Goal: Task Accomplishment & Management: Complete application form

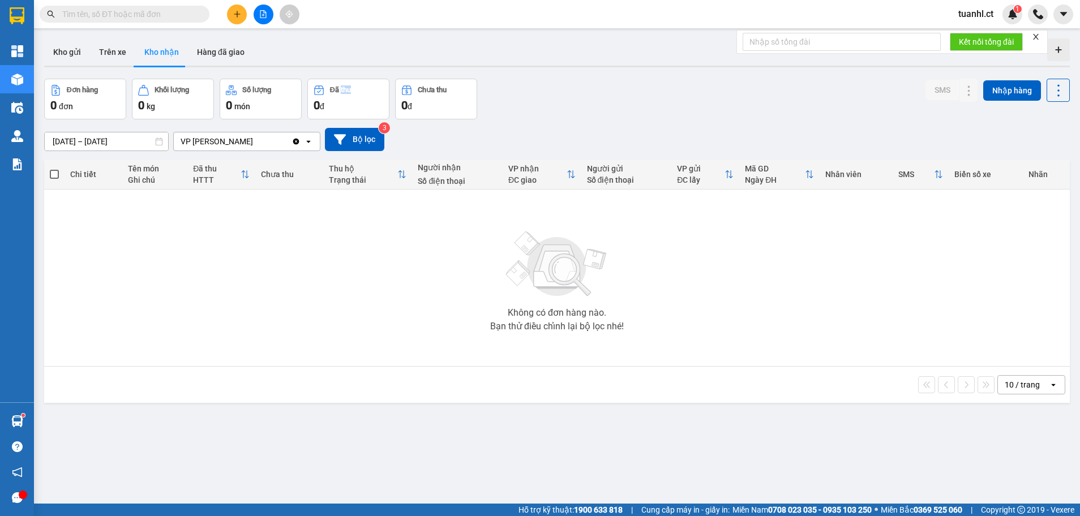
click at [239, 23] on button at bounding box center [237, 15] width 20 height 20
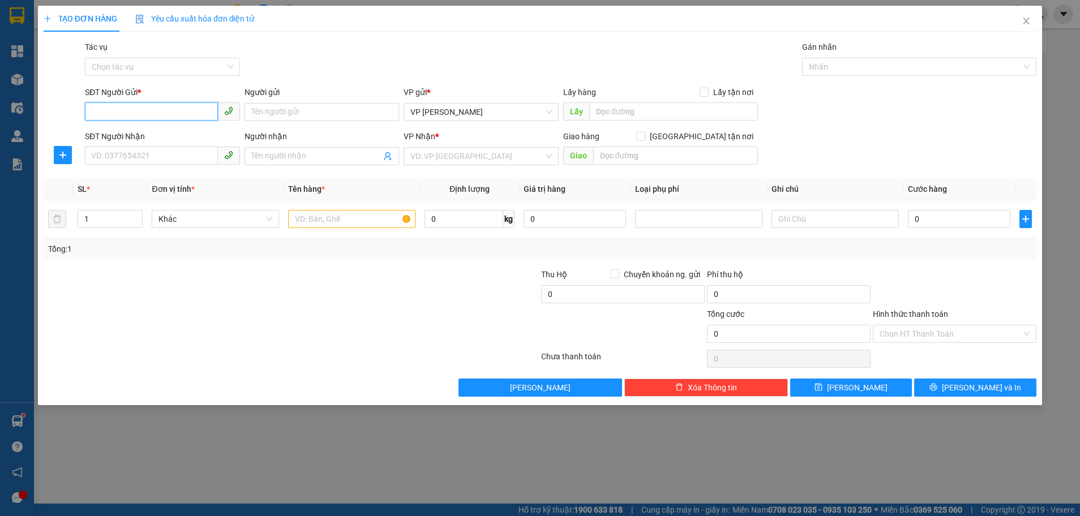
click at [146, 114] on input "SĐT Người Gửi *" at bounding box center [151, 111] width 133 height 18
type input "0911779993"
click at [294, 97] on div "Người gửi" at bounding box center [321, 92] width 155 height 12
click at [294, 103] on input "Người gửi" at bounding box center [321, 112] width 155 height 18
click at [287, 111] on input "Người gửi" at bounding box center [321, 112] width 155 height 18
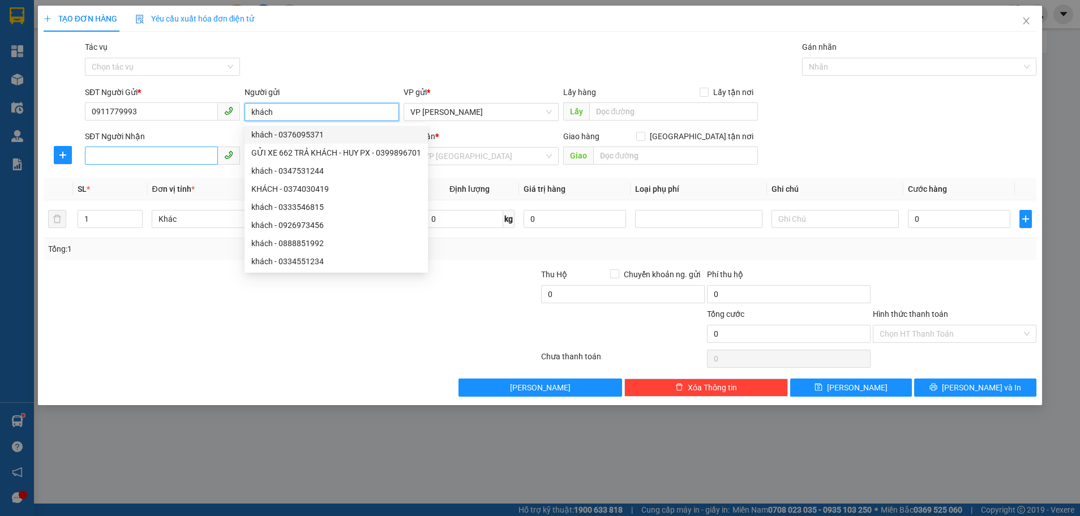
type input "khách"
click at [107, 151] on input "SĐT Người Nhận" at bounding box center [151, 156] width 133 height 18
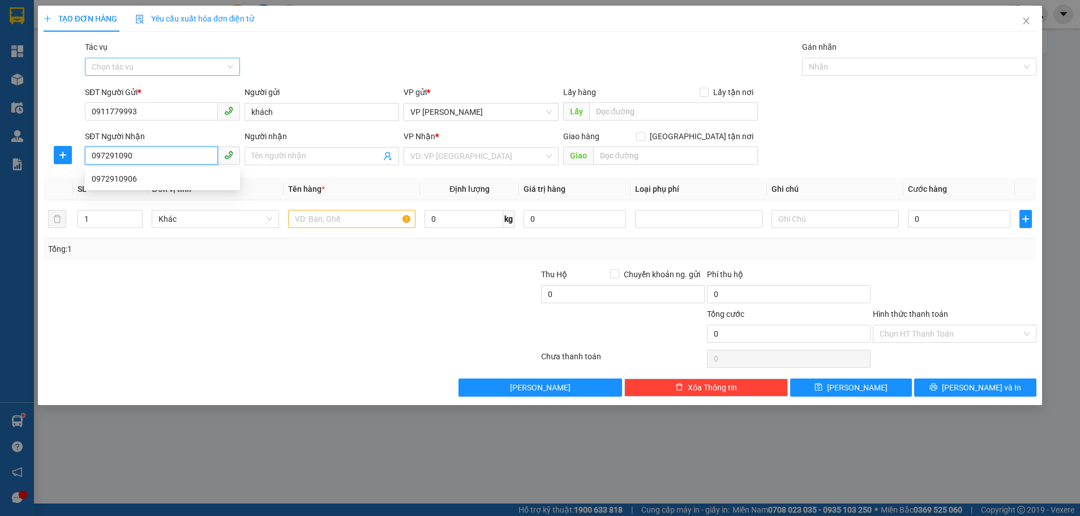
type input "0972910906"
click at [105, 177] on div "0972910906" at bounding box center [162, 179] width 141 height 12
type input "hồng lĩnh"
type input "400.000"
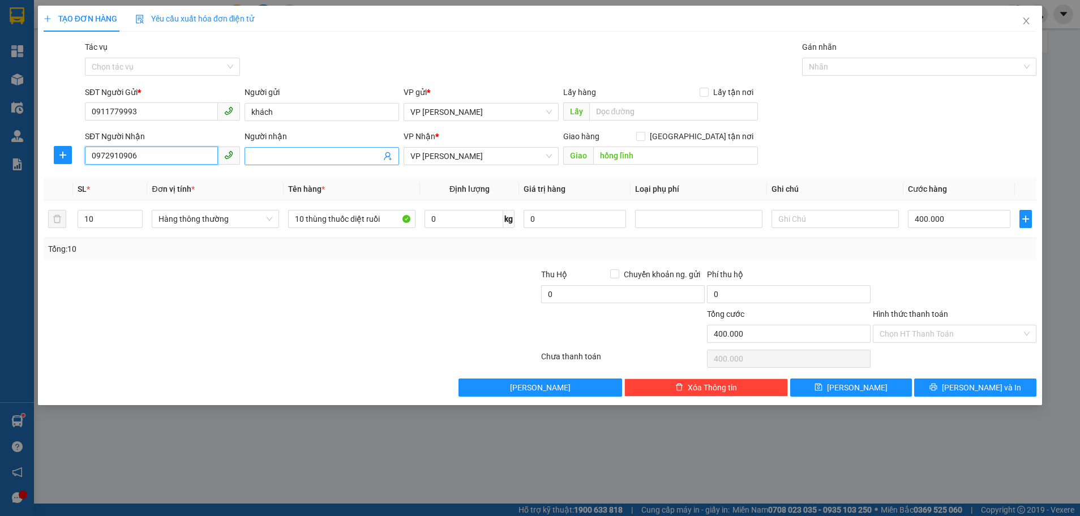
type input "0972910906"
click at [250, 156] on span at bounding box center [321, 156] width 155 height 18
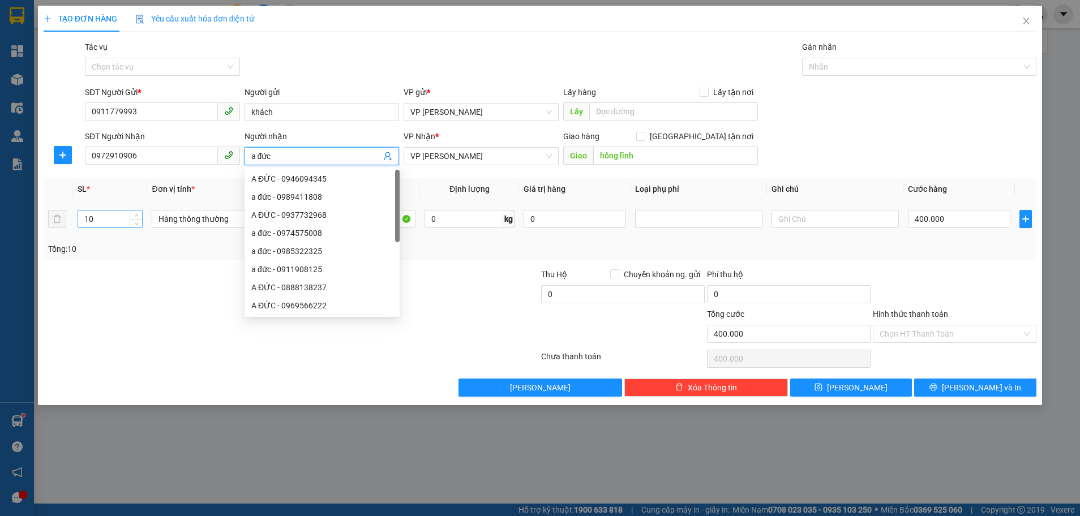
type input "a đức"
click at [106, 215] on input "10" at bounding box center [110, 218] width 64 height 17
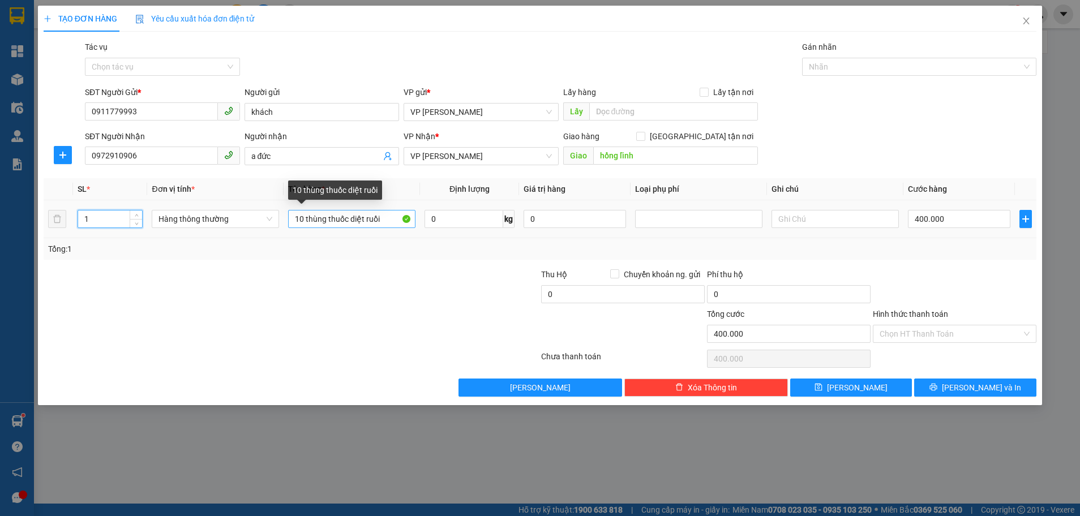
type input "1"
click at [394, 217] on input "10 thùng thuốc diệt ruồi" at bounding box center [351, 219] width 127 height 18
type input "1 bì"
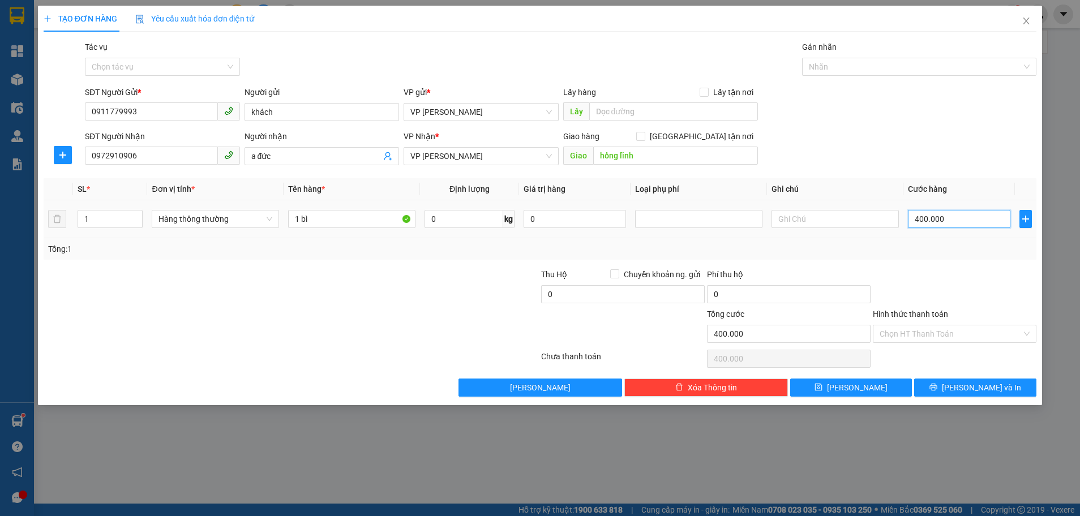
click at [948, 222] on input "400.000" at bounding box center [959, 219] width 102 height 18
type input "0"
click at [915, 222] on input "0" at bounding box center [959, 219] width 102 height 18
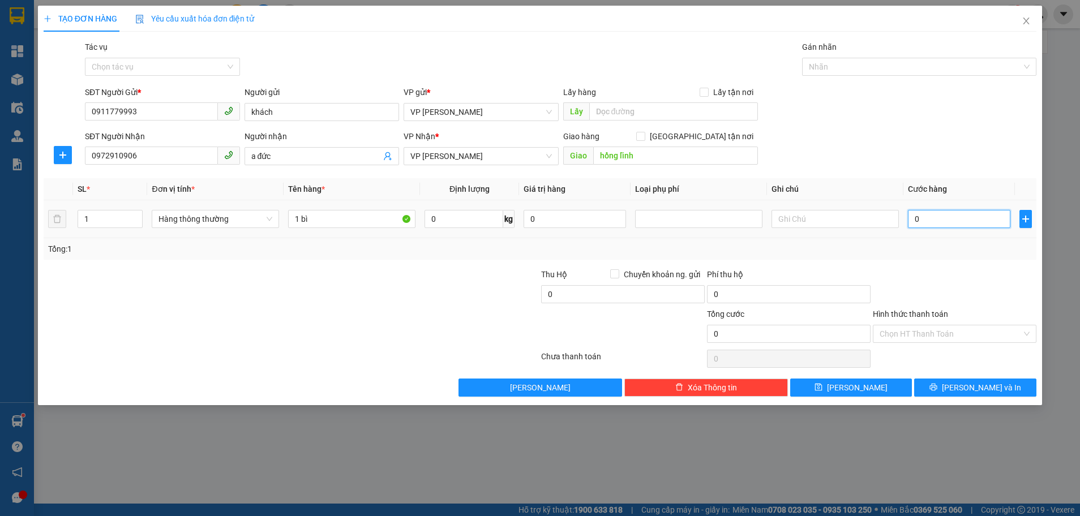
type input "20"
type input "200"
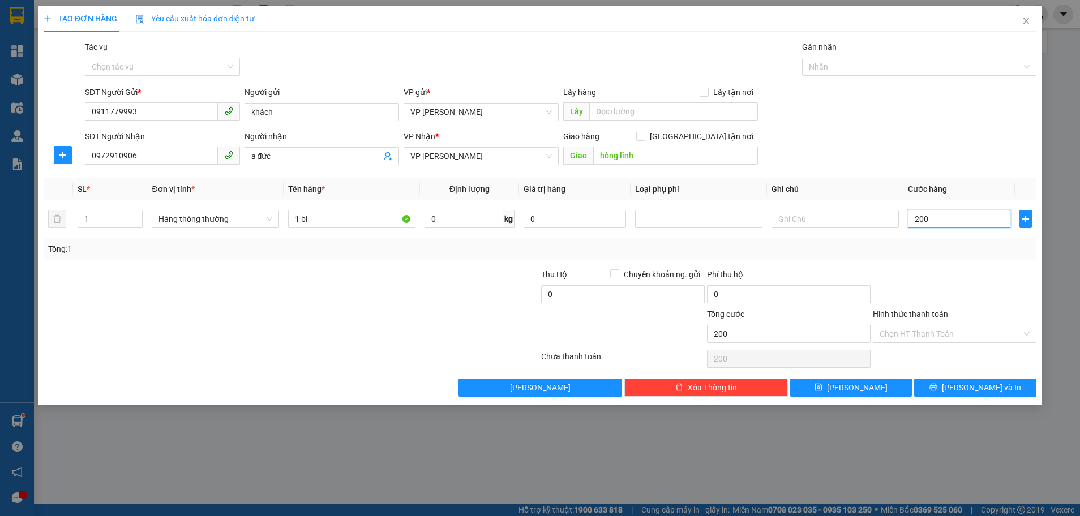
type input "200"
type input "200.000"
click at [938, 281] on div at bounding box center [954, 288] width 166 height 40
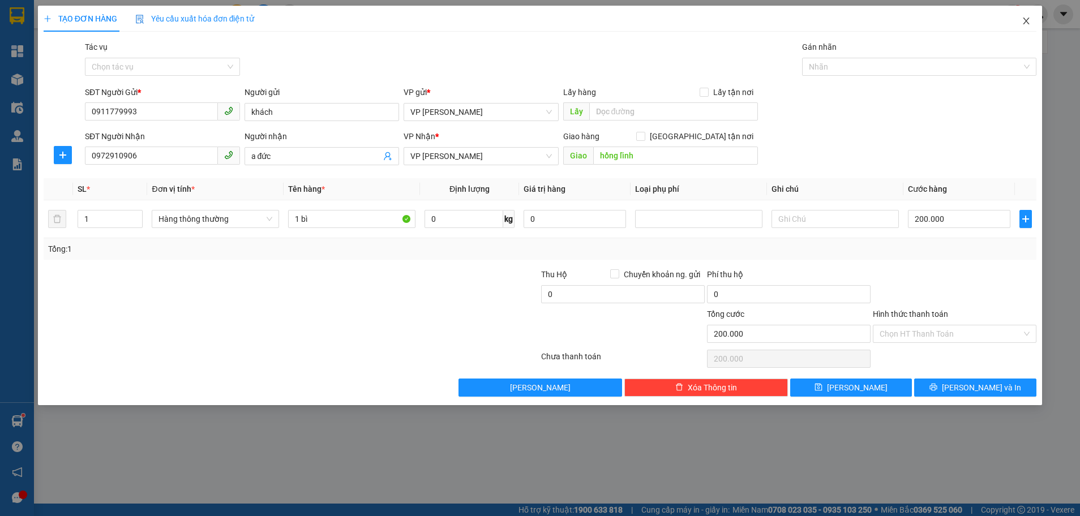
click at [1027, 19] on icon "close" at bounding box center [1025, 20] width 9 height 9
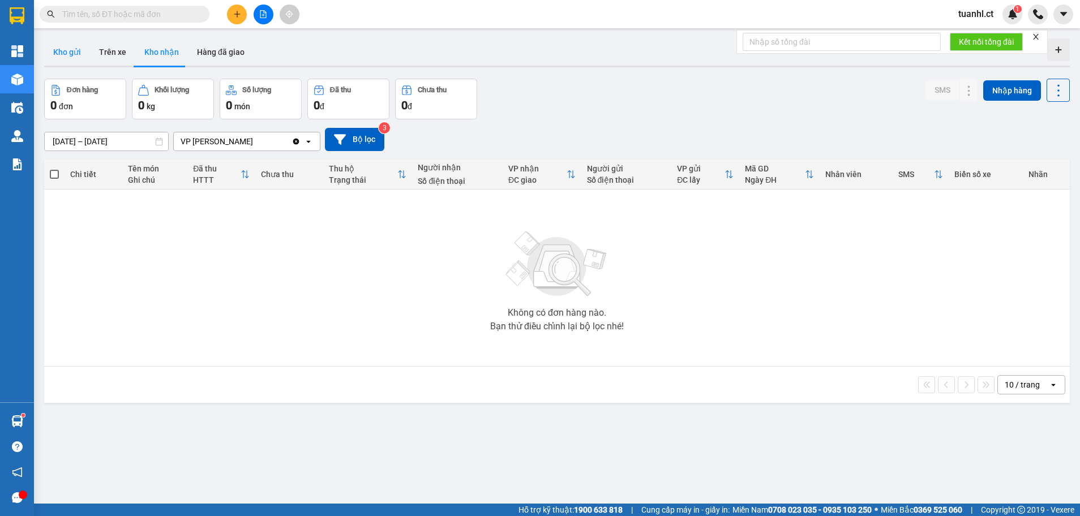
click at [79, 51] on button "Kho gửi" at bounding box center [67, 51] width 46 height 27
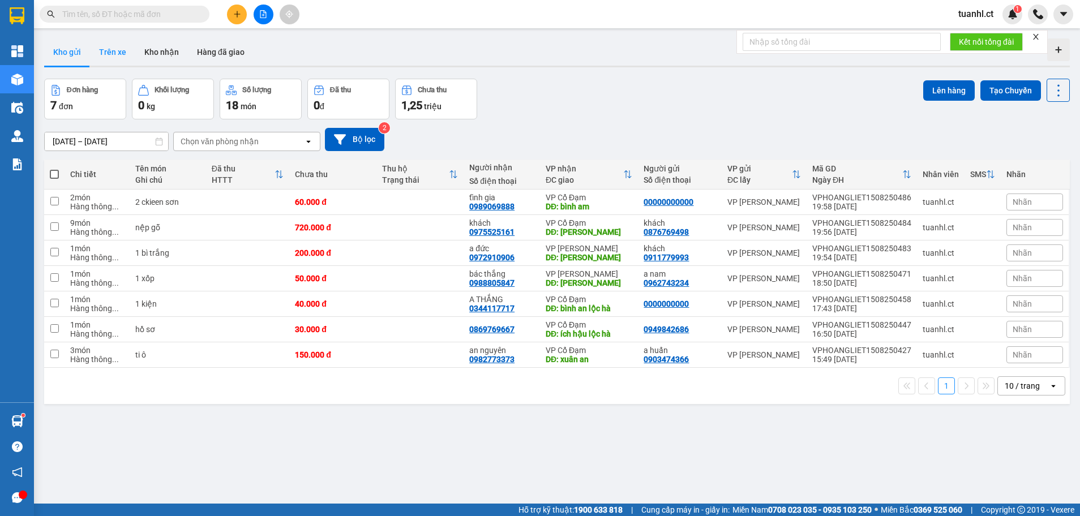
click at [123, 51] on button "Trên xe" at bounding box center [112, 51] width 45 height 27
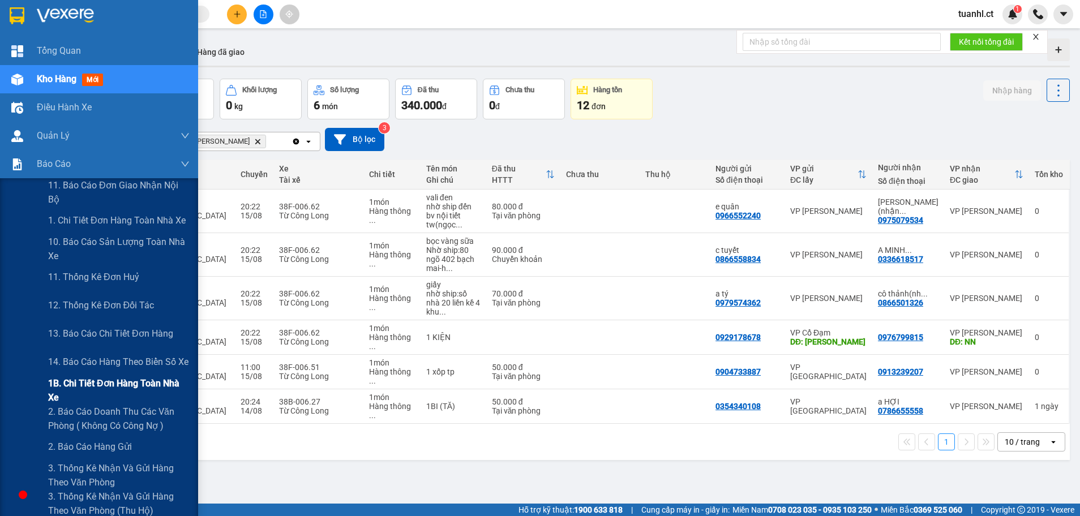
click at [58, 382] on span "1B. Chi tiết đơn hàng toàn nhà xe" at bounding box center [118, 390] width 141 height 28
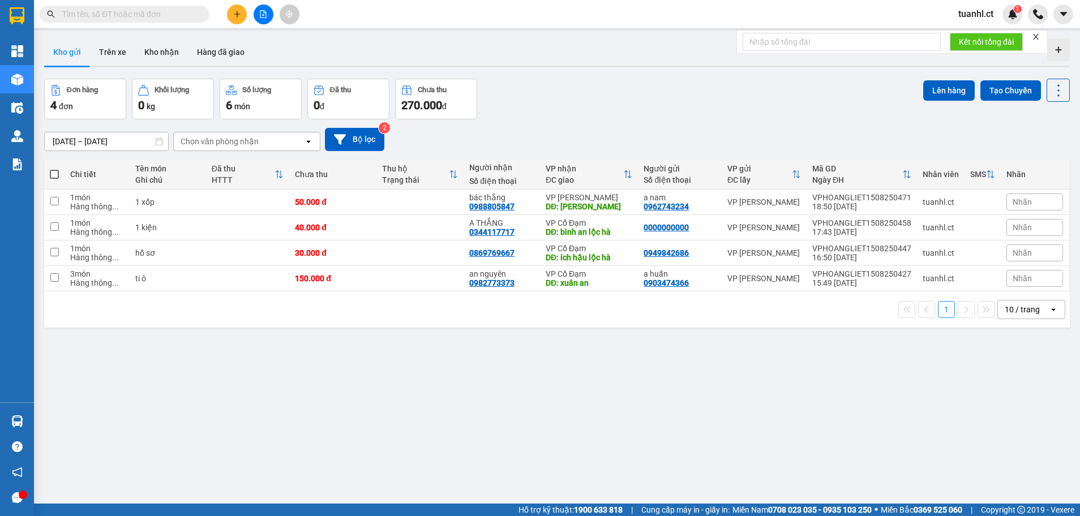
click at [237, 16] on icon "plus" at bounding box center [237, 14] width 1 height 6
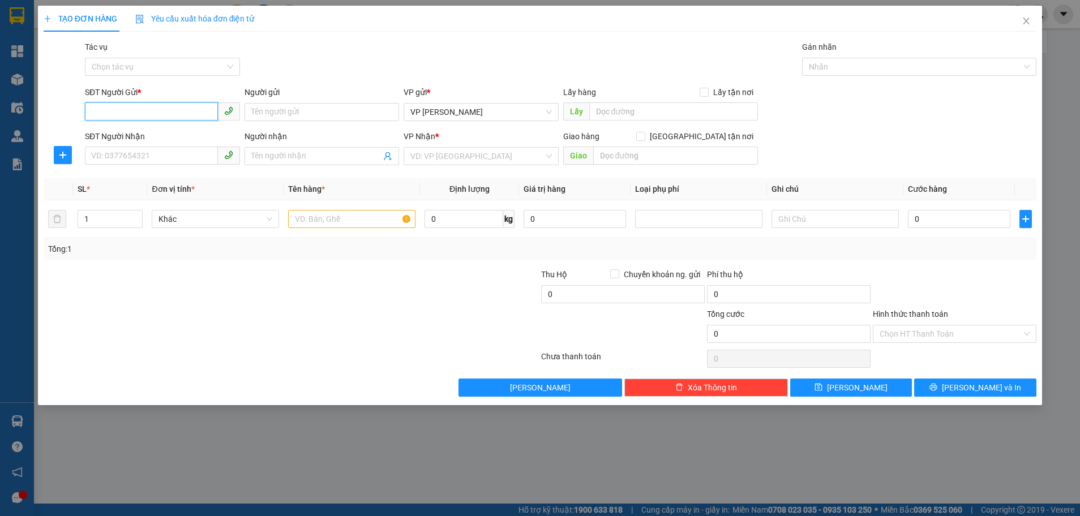
click at [126, 115] on input "SĐT Người Gửi *" at bounding box center [151, 111] width 133 height 18
type input "0911779993"
click at [273, 114] on input "Người gửi" at bounding box center [321, 112] width 155 height 18
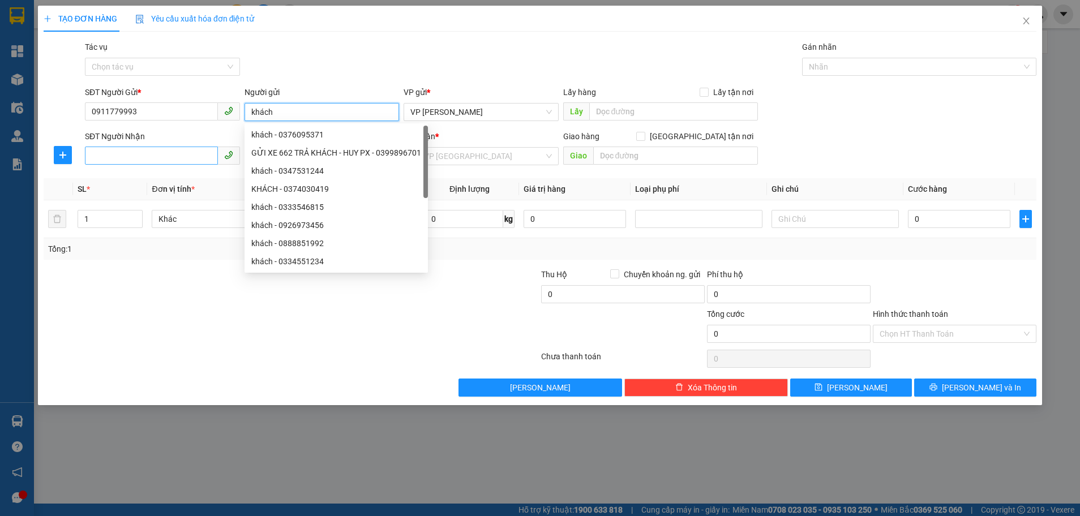
type input "khách"
click at [156, 152] on input "SĐT Người Nhận" at bounding box center [151, 156] width 133 height 18
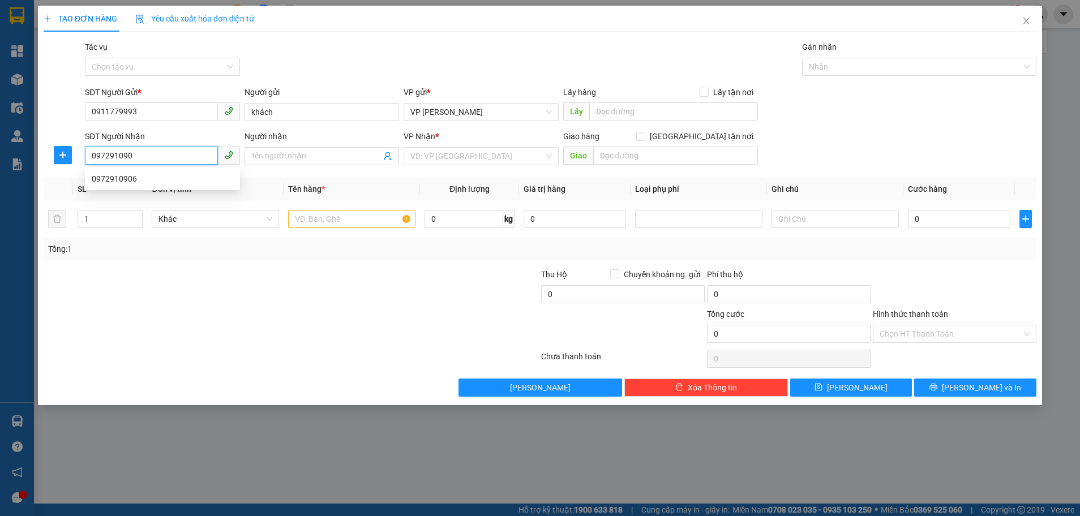
type input "0972910906"
click at [122, 183] on div "0972910906" at bounding box center [162, 179] width 141 height 12
type input "hồng lĩnh"
type input "400.000"
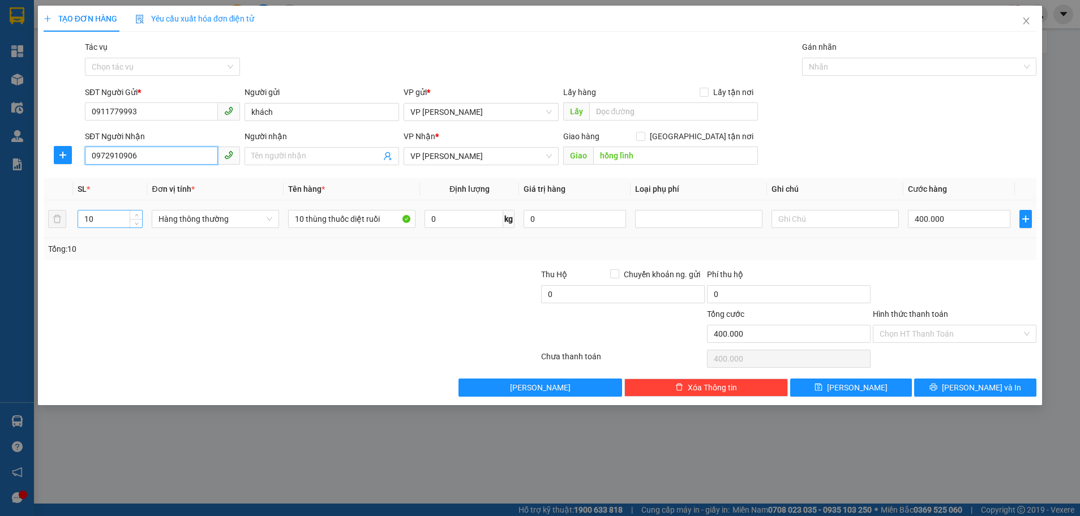
type input "0972910906"
click at [101, 224] on input "10" at bounding box center [110, 218] width 64 height 17
type input "1"
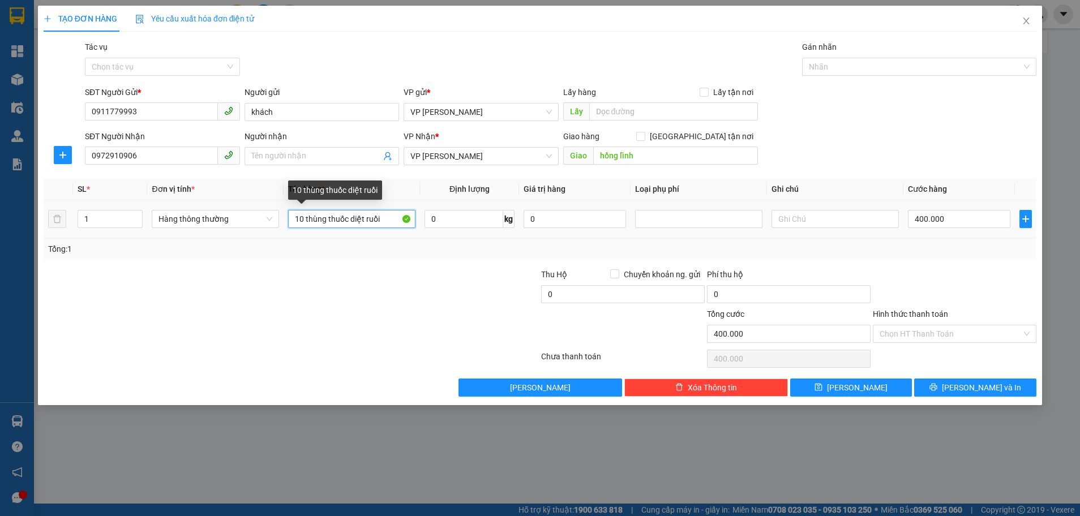
click at [388, 216] on input "10 thùng thuốc diệt ruồi" at bounding box center [351, 219] width 127 height 18
type input "1 bì trắng"
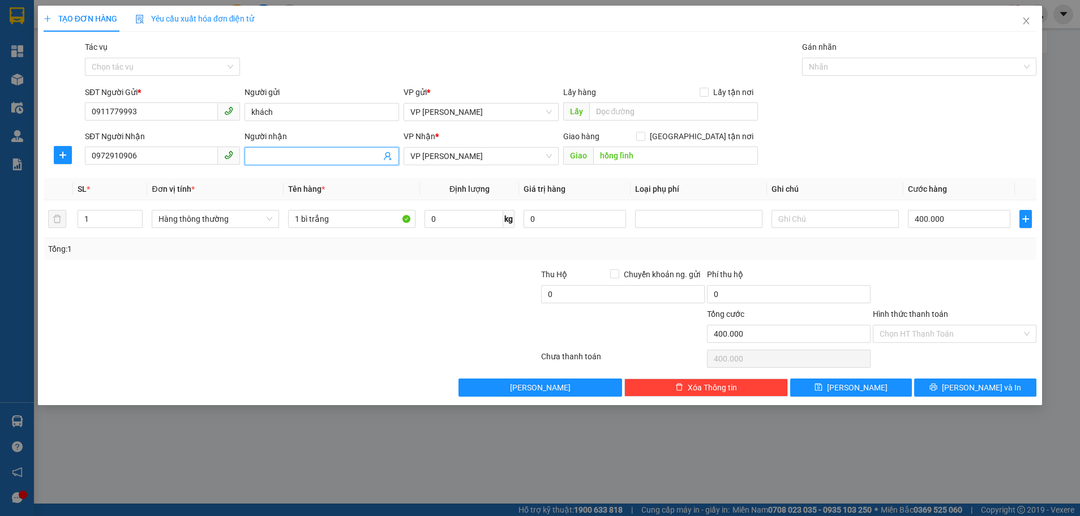
click at [284, 157] on input "Người nhận" at bounding box center [316, 156] width 130 height 12
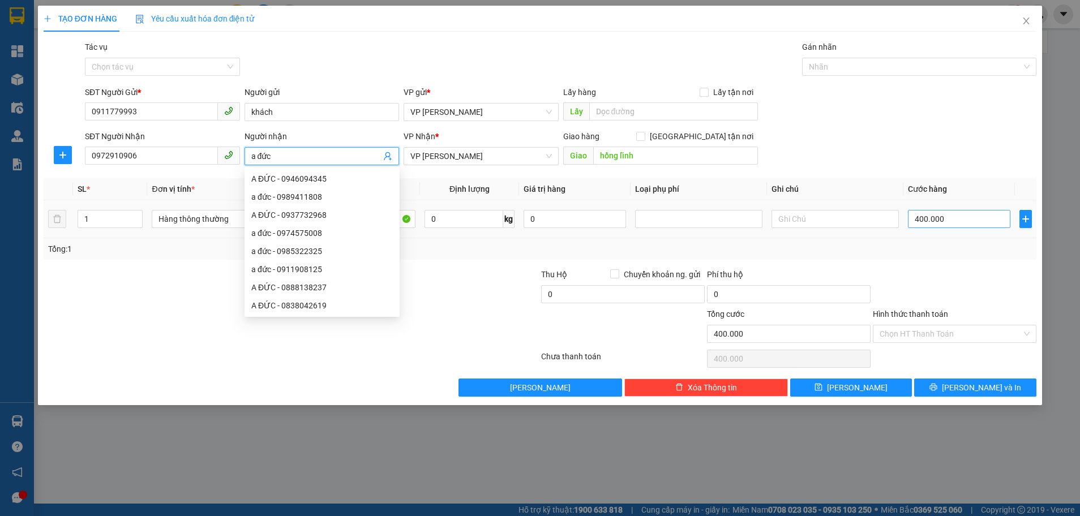
type input "a đức"
click at [936, 221] on input "400.000" at bounding box center [959, 219] width 102 height 18
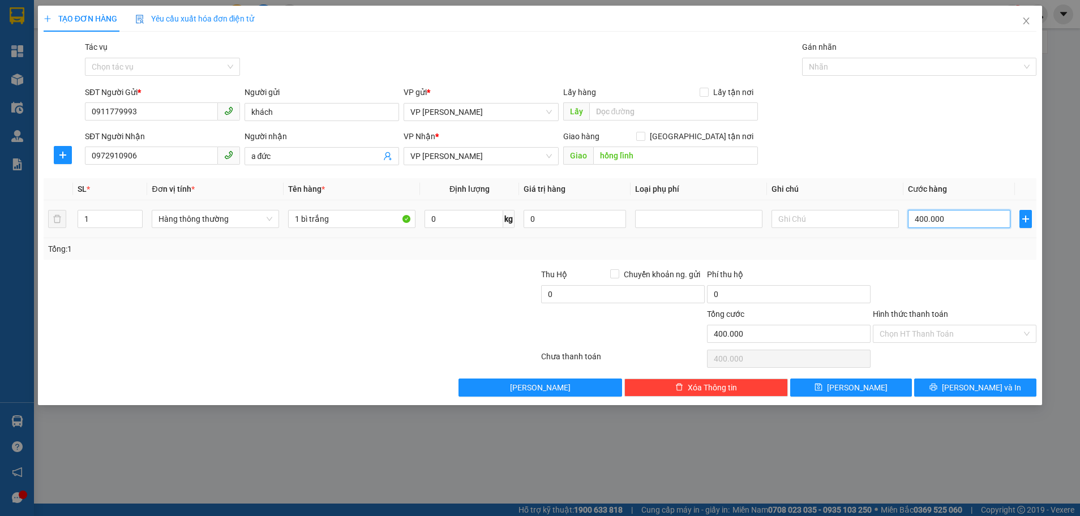
type input "0"
click at [914, 218] on input "0" at bounding box center [959, 219] width 102 height 18
type input "20"
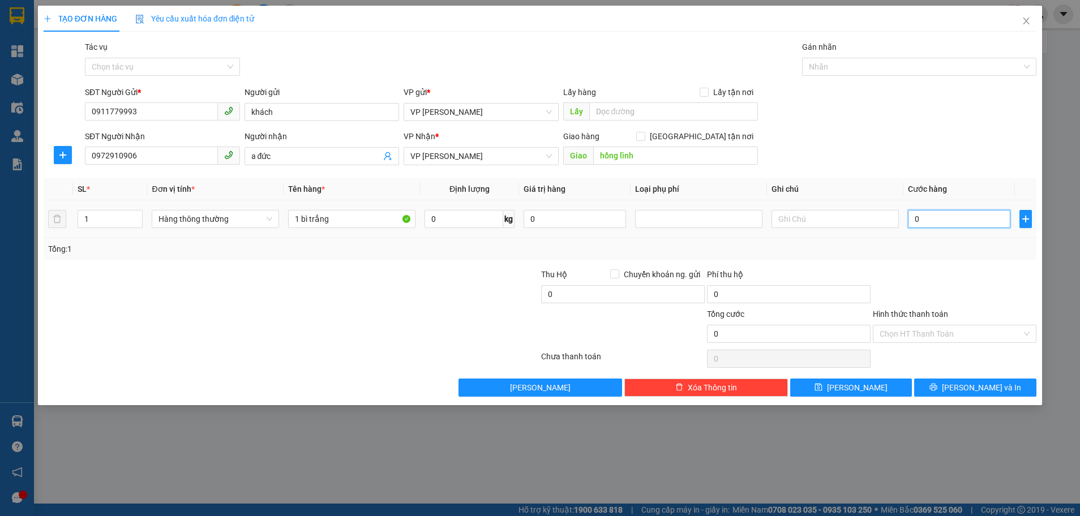
type input "20"
type input "200"
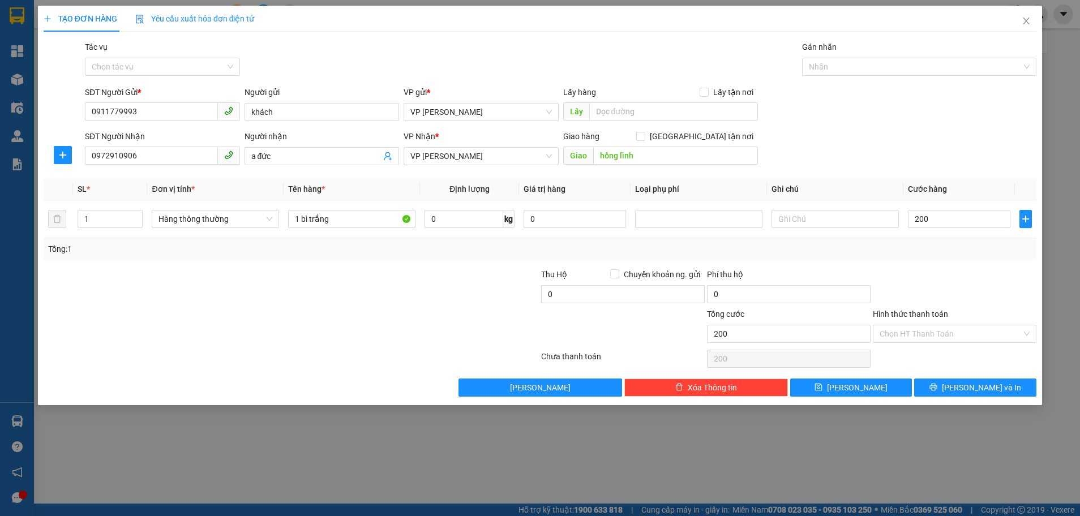
type input "200.000"
click at [926, 252] on div "Tổng: 1" at bounding box center [539, 249] width 983 height 12
click at [937, 392] on span "printer" at bounding box center [933, 387] width 8 height 9
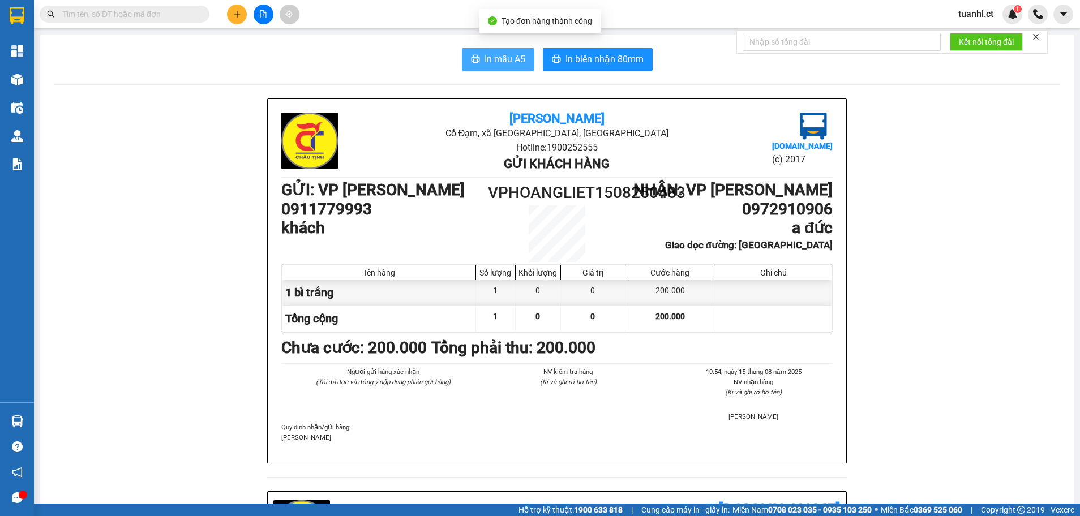
click at [487, 65] on span "In mẫu A5" at bounding box center [504, 59] width 41 height 14
click at [237, 20] on button at bounding box center [237, 15] width 20 height 20
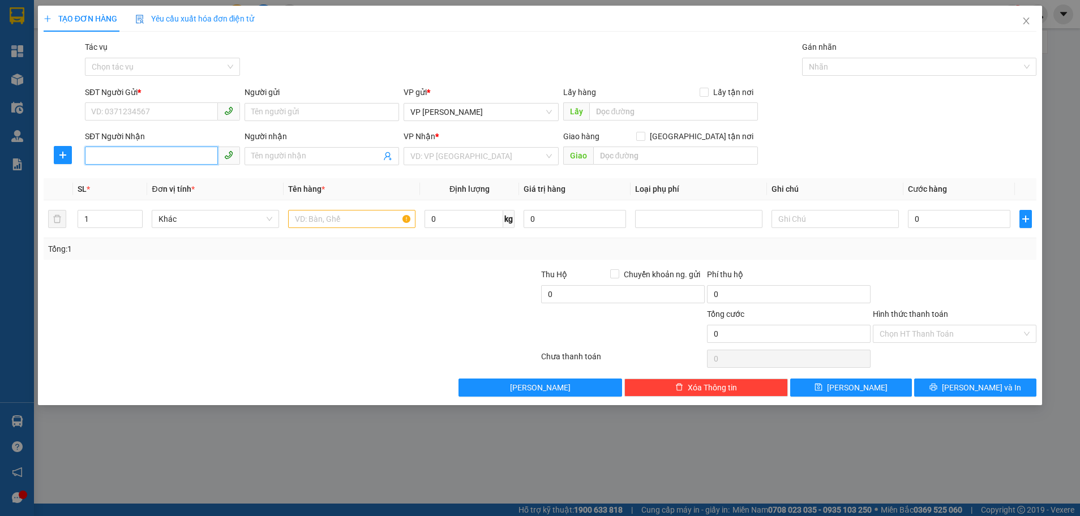
click at [140, 157] on input "SĐT Người Nhận" at bounding box center [151, 156] width 133 height 18
type input "0975525161"
click at [289, 158] on input "Người nhận" at bounding box center [316, 156] width 130 height 12
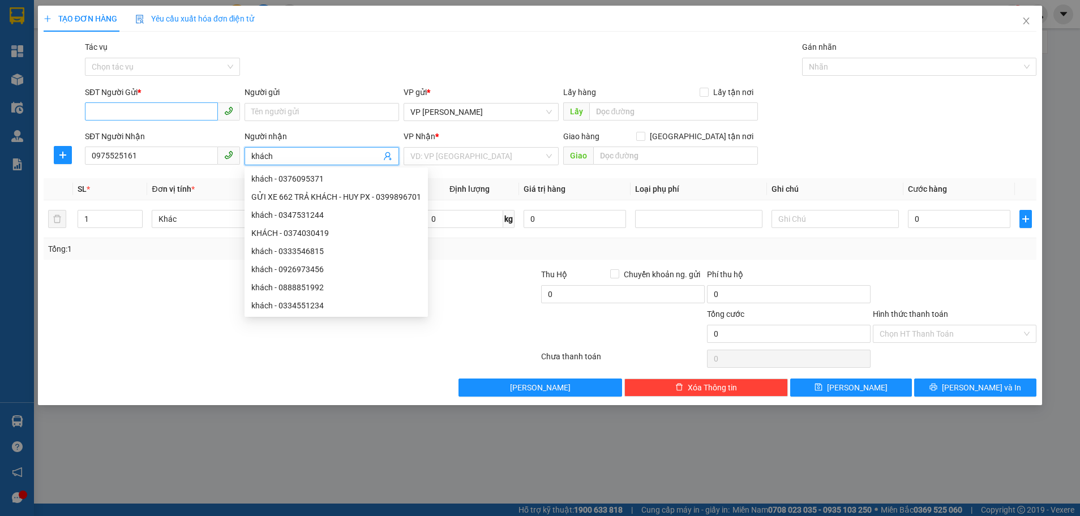
type input "khách"
click at [108, 106] on input "SĐT Người Gửi *" at bounding box center [151, 111] width 133 height 18
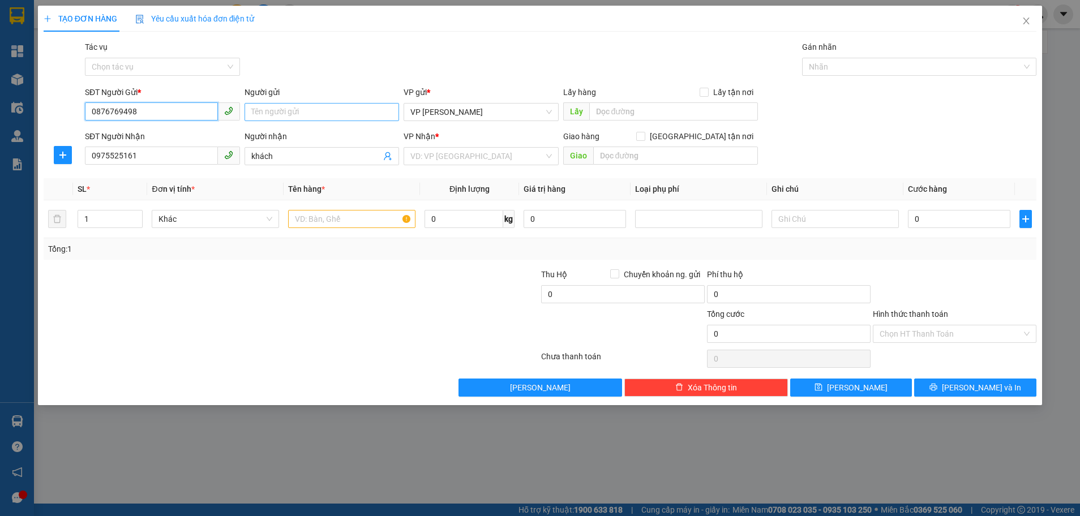
type input "0876769498"
click at [277, 116] on input "Người gửi" at bounding box center [321, 112] width 155 height 18
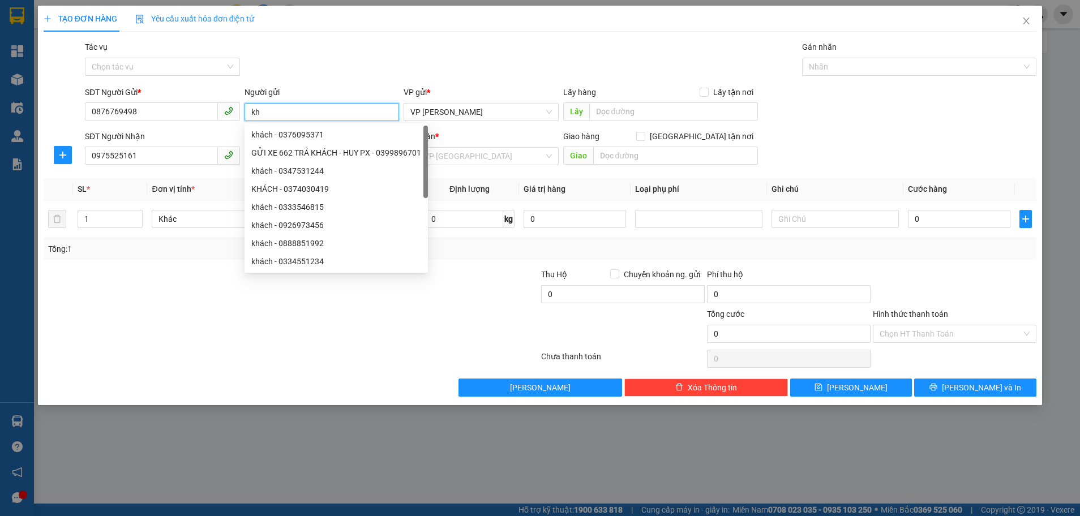
type input "k"
type input "khách"
click at [227, 283] on div at bounding box center [208, 288] width 332 height 40
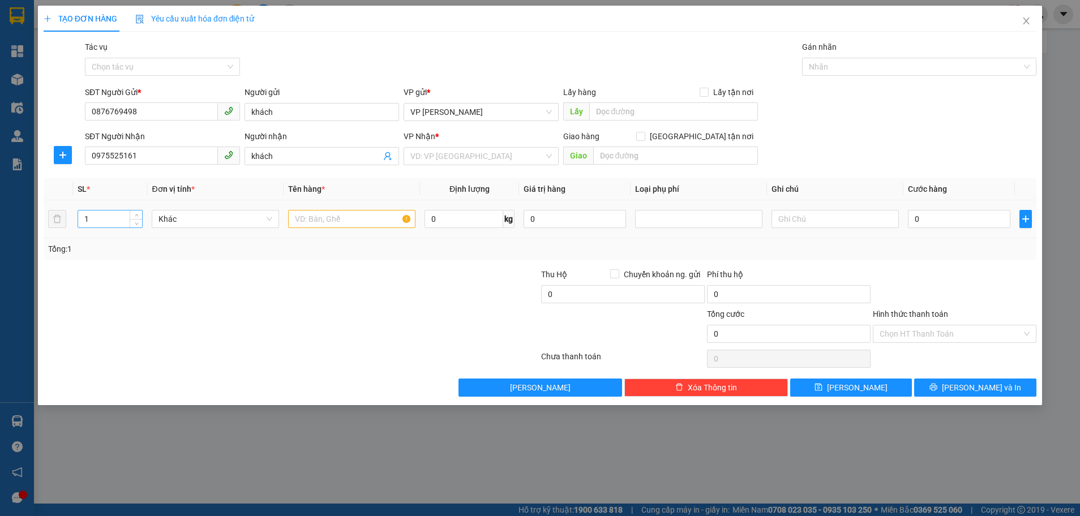
click at [91, 223] on input "1" at bounding box center [110, 218] width 64 height 17
type input "9"
click at [320, 216] on input "text" at bounding box center [351, 219] width 127 height 18
type input "nệp gỗ"
click at [909, 216] on input "0" at bounding box center [959, 219] width 102 height 18
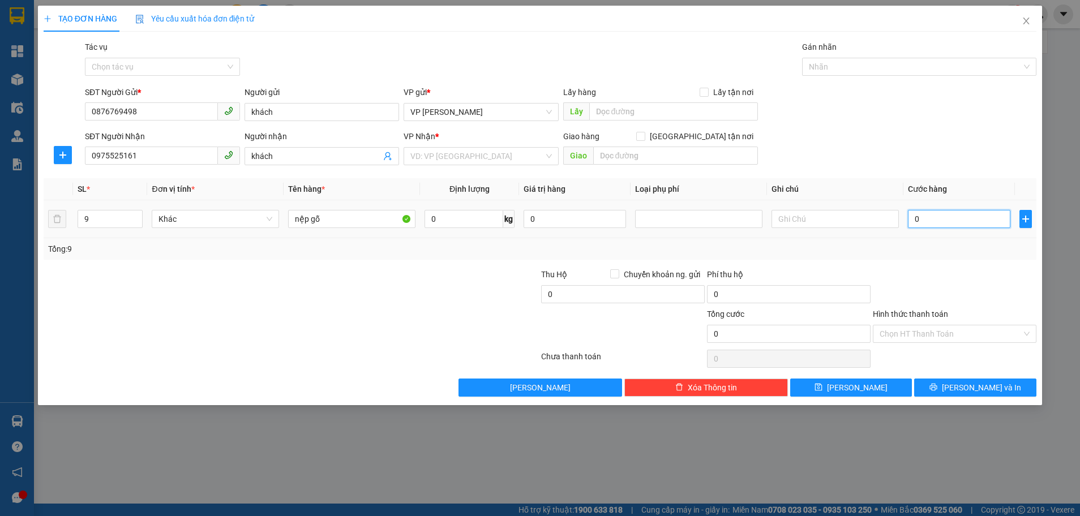
type input "7"
type input "72"
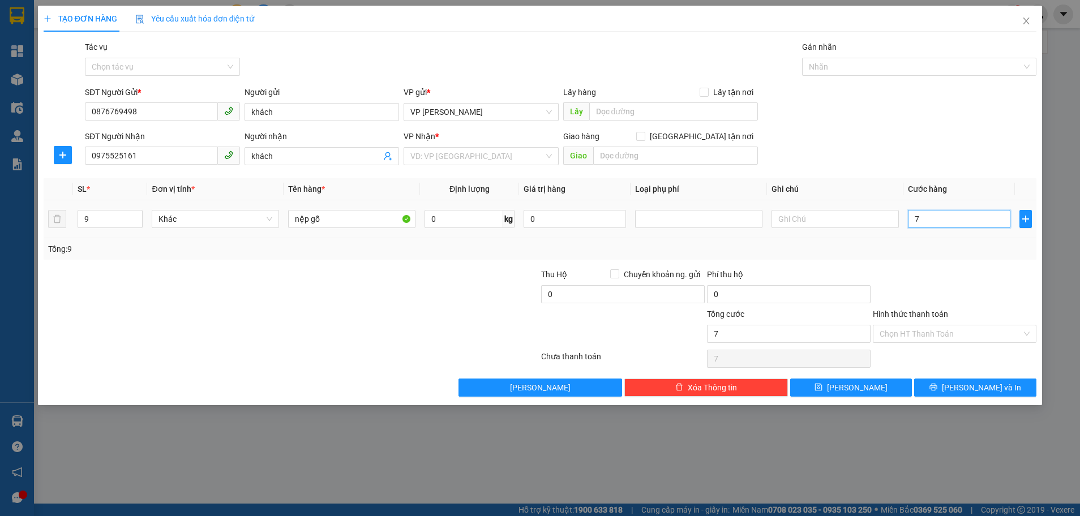
type input "72"
type input "720"
type input "720.000"
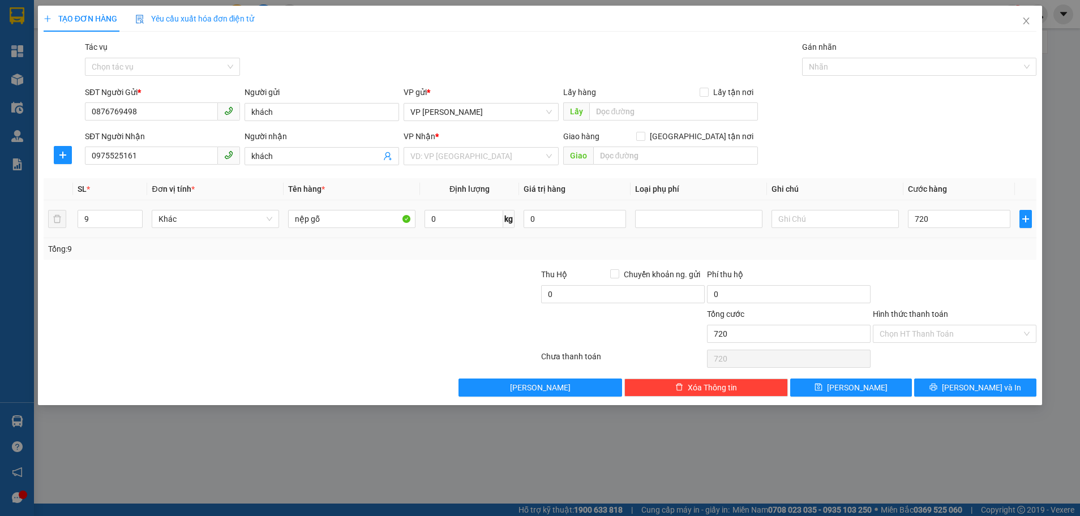
type input "720.000"
click at [880, 264] on div "Transit Pickup Surcharge Ids Transit Deliver Surcharge Ids Transit Deliver Surc…" at bounding box center [540, 219] width 993 height 356
click at [463, 162] on input "search" at bounding box center [477, 156] width 134 height 17
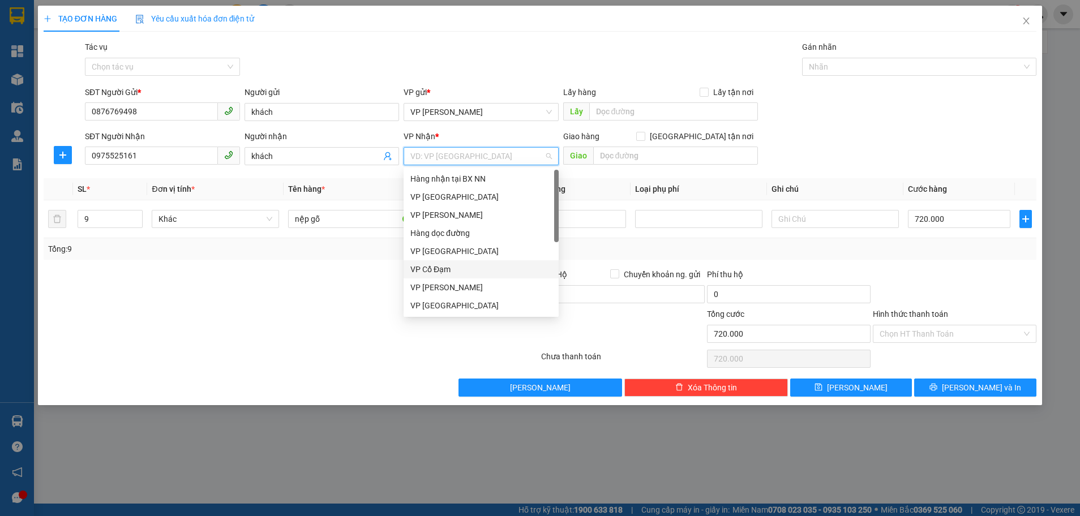
click at [457, 272] on div "VP Cổ Đạm" at bounding box center [480, 269] width 141 height 12
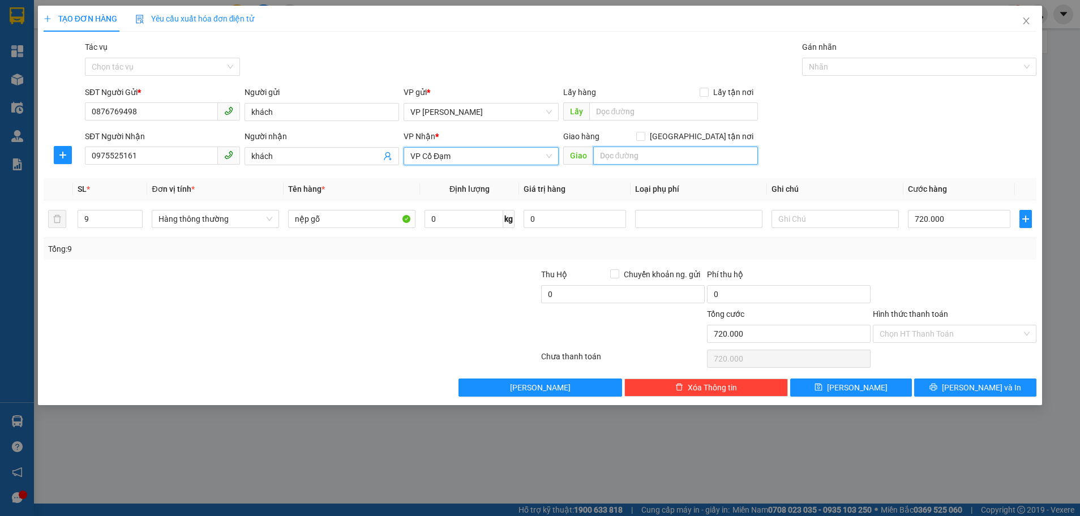
click at [627, 157] on input "text" at bounding box center [675, 156] width 165 height 18
type input "xuân liên"
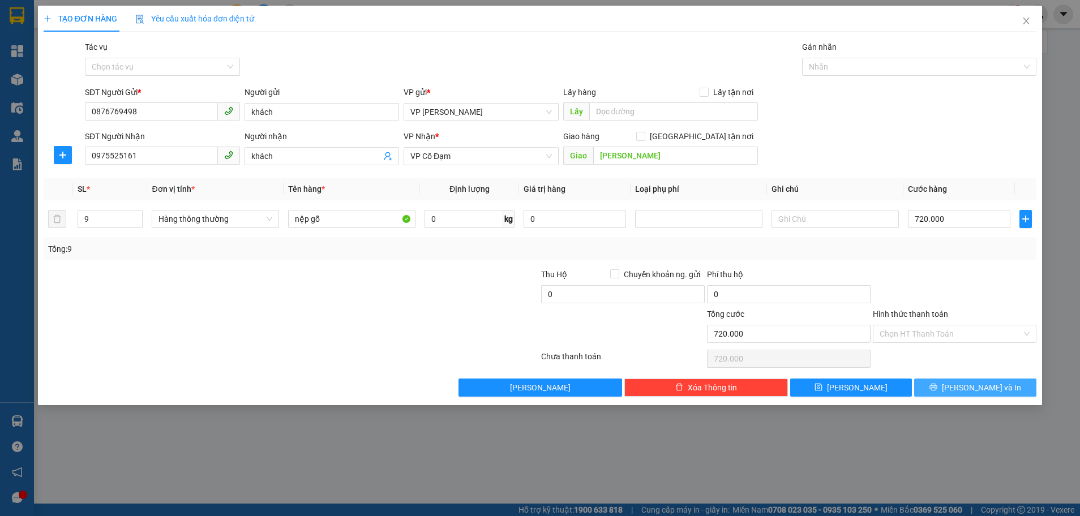
click at [946, 392] on button "[PERSON_NAME] và In" at bounding box center [975, 388] width 122 height 18
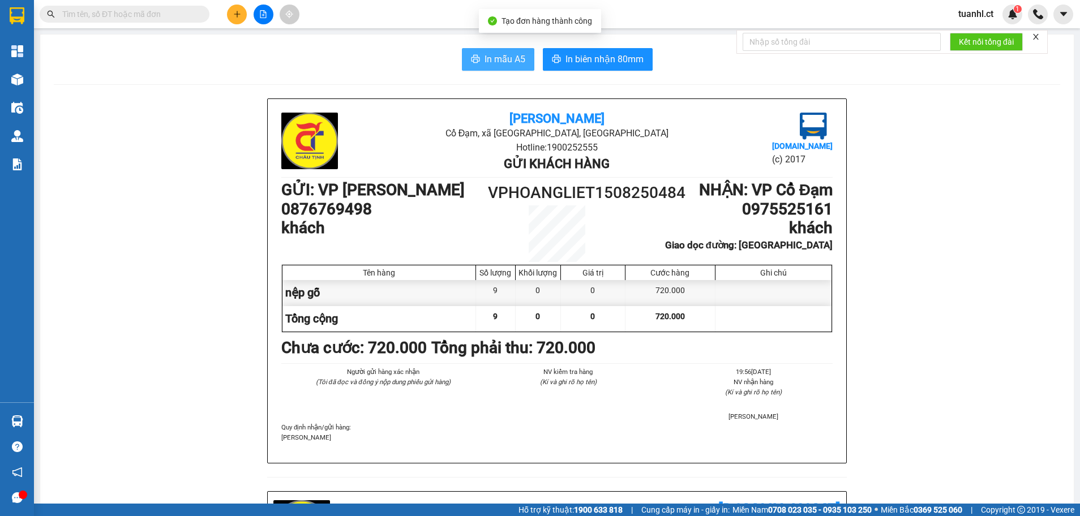
click at [505, 62] on span "In mẫu A5" at bounding box center [504, 59] width 41 height 14
click at [242, 18] on button at bounding box center [237, 15] width 20 height 20
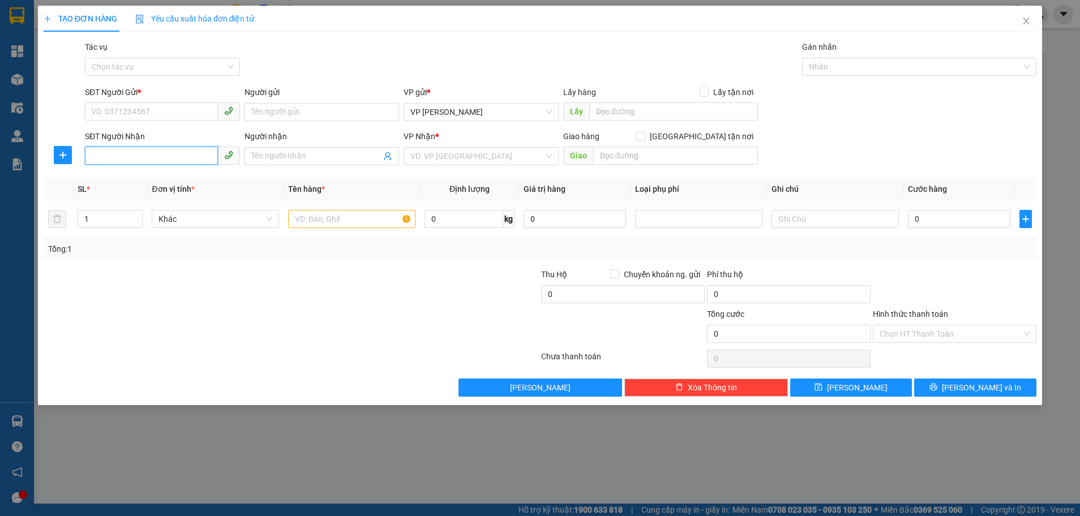
click at [139, 160] on input "SĐT Người Nhận" at bounding box center [151, 156] width 133 height 18
type input "0989069888"
click at [136, 174] on div "0989069888" at bounding box center [162, 179] width 141 height 12
type input "bình am"
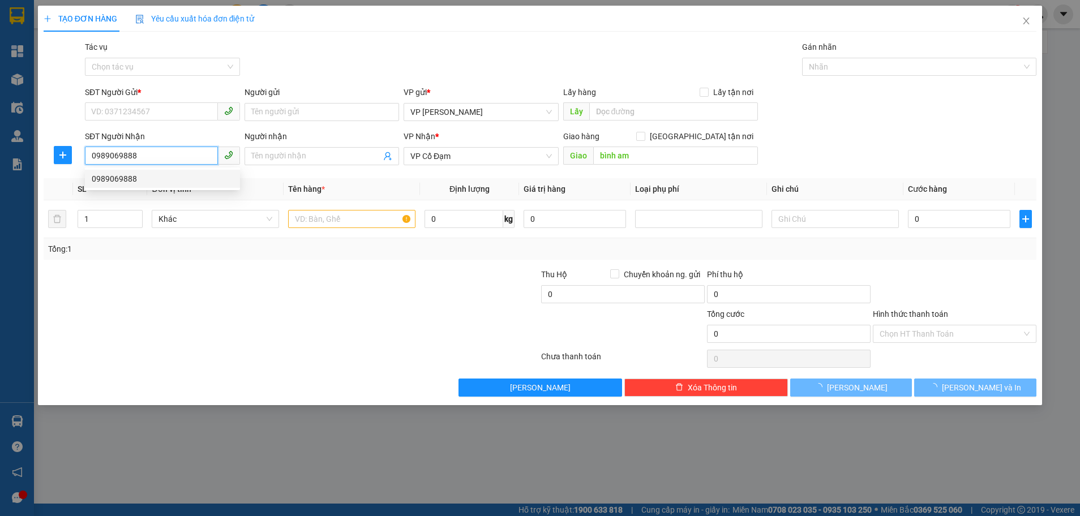
type input "50.000"
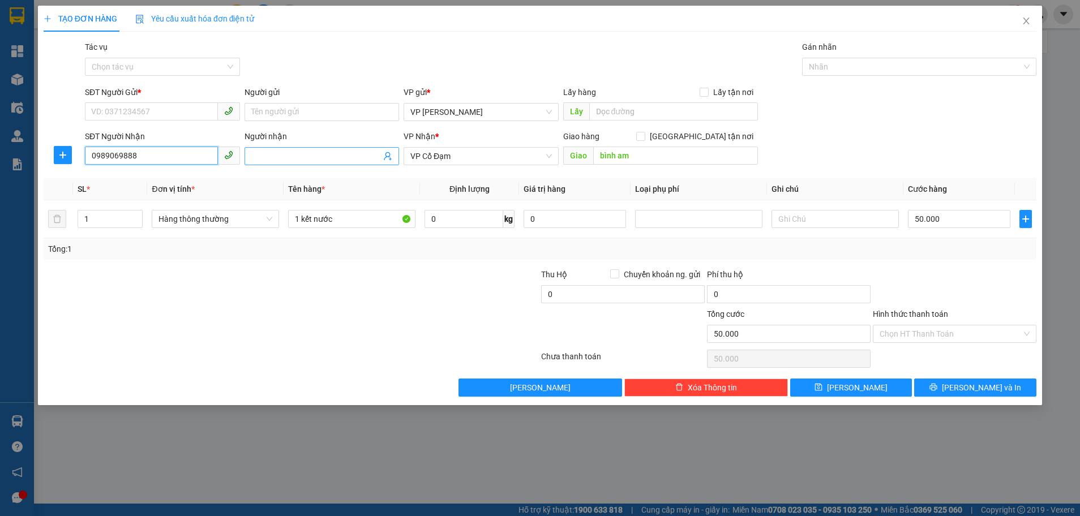
type input "0989069888"
click at [258, 161] on input "Người nhận" at bounding box center [316, 156] width 130 height 12
type input "tĩnh gia"
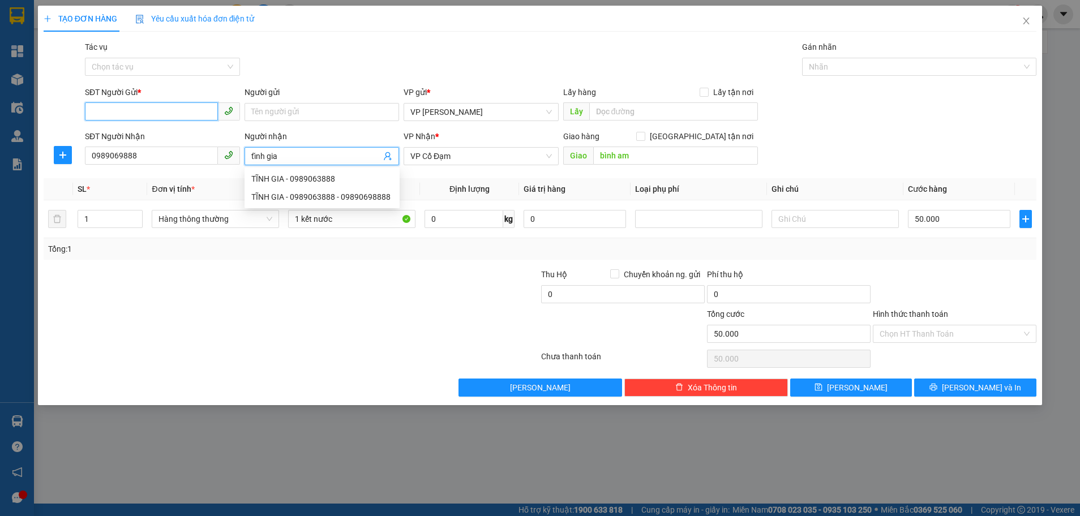
click at [132, 105] on input "SĐT Người Gửi *" at bounding box center [151, 111] width 133 height 18
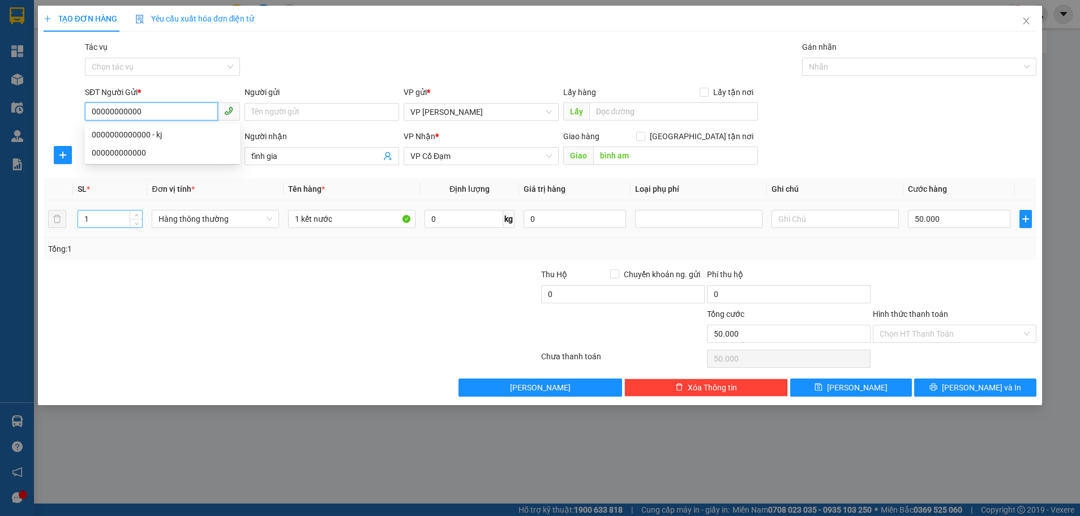
type input "00000000000"
click at [110, 214] on input "1" at bounding box center [110, 218] width 64 height 17
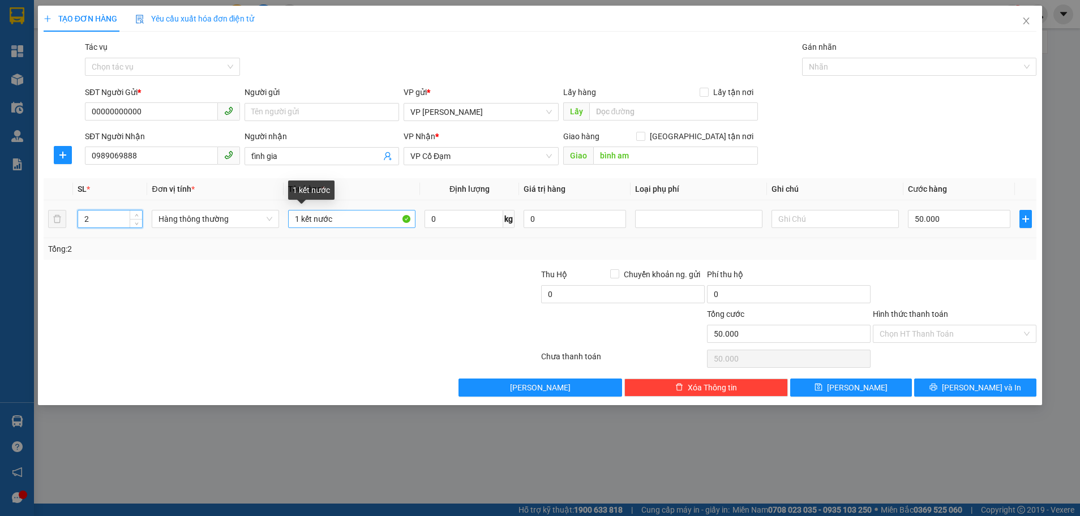
type input "2"
click at [345, 216] on input "1 kết nước" at bounding box center [351, 219] width 127 height 18
type input "1"
type input "2 ckieen sơn"
click at [939, 222] on input "50.000" at bounding box center [959, 219] width 102 height 18
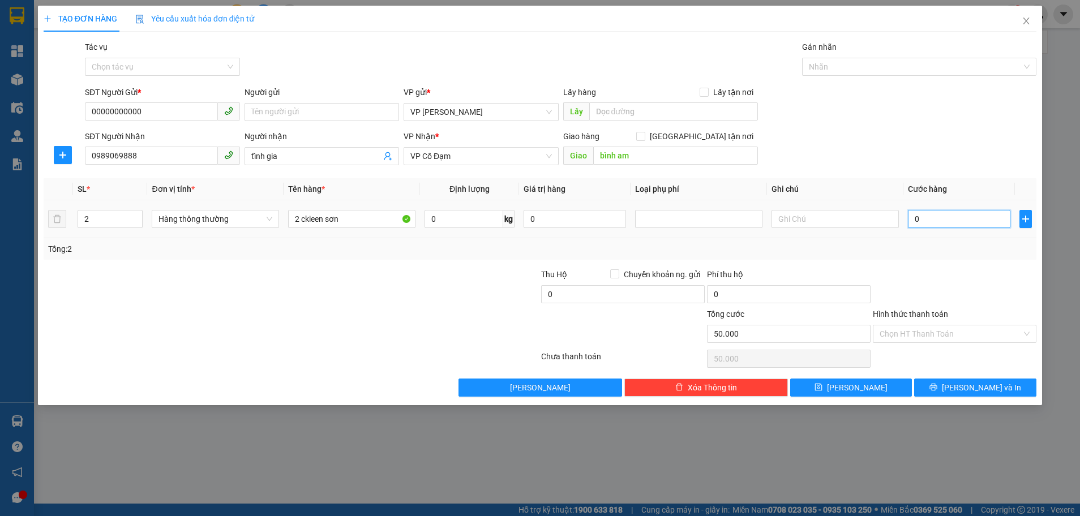
type input "0"
click at [916, 217] on input "0" at bounding box center [959, 219] width 102 height 18
type input "60"
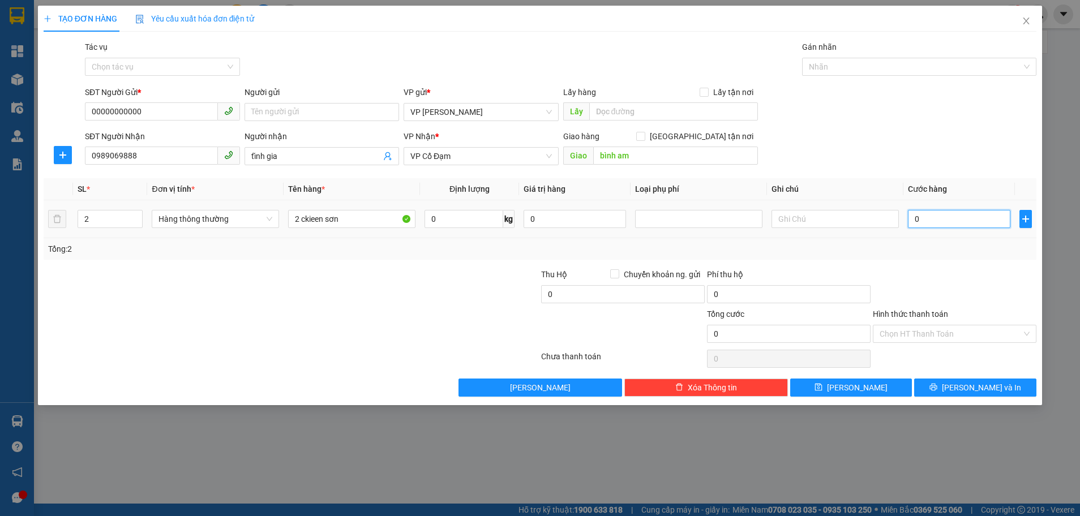
type input "60"
type input "600"
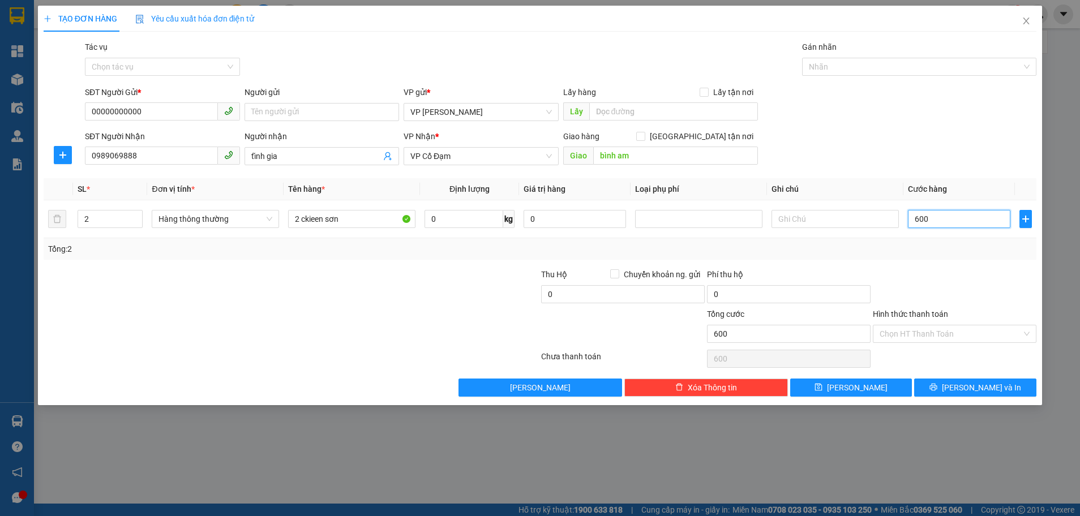
type input "60"
type input "60.000"
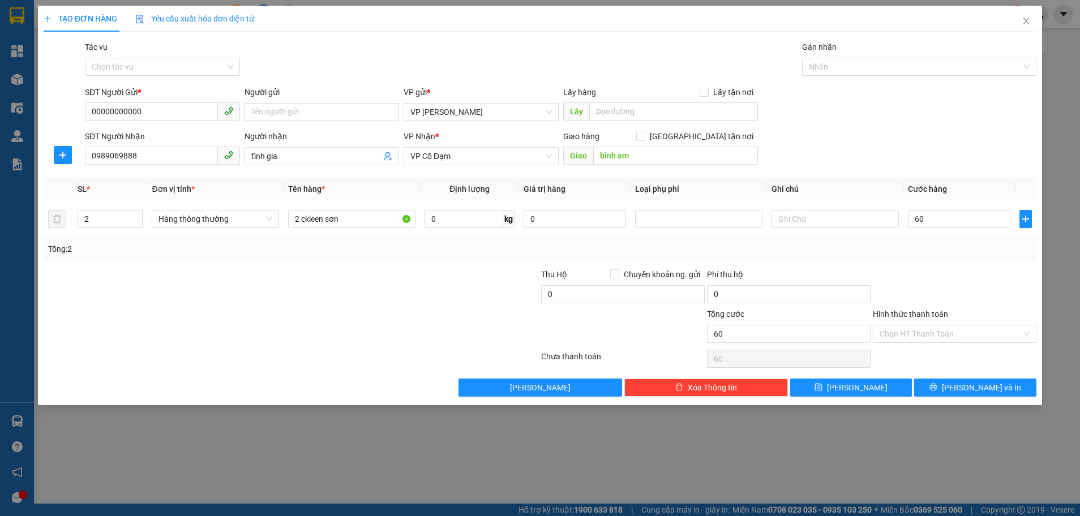
type input "60.000"
click at [943, 259] on div "Tổng: 2" at bounding box center [540, 249] width 993 height 22
click at [977, 381] on span "[PERSON_NAME] và In" at bounding box center [981, 387] width 79 height 12
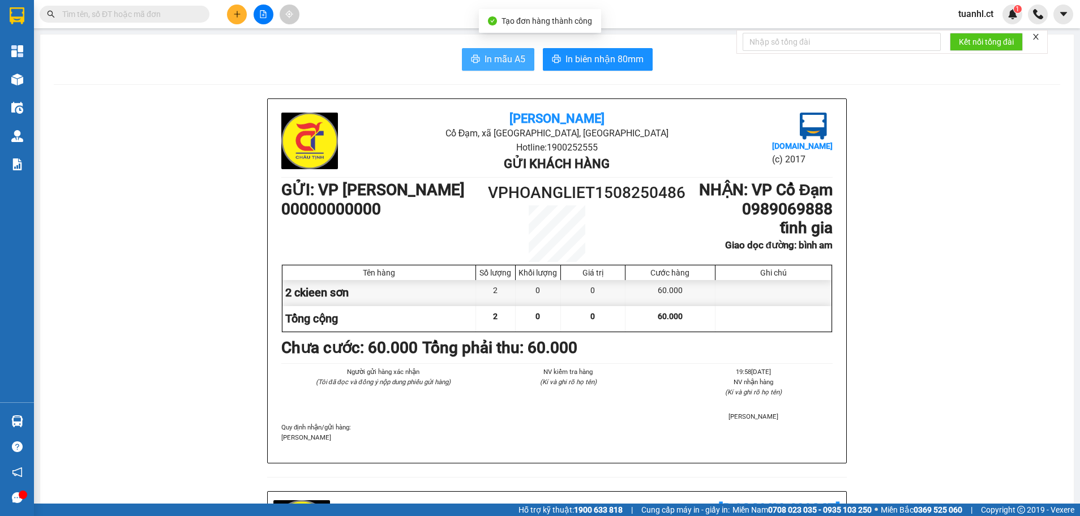
click at [504, 67] on button "In mẫu A5" at bounding box center [498, 59] width 72 height 23
